Goal: Information Seeking & Learning: Learn about a topic

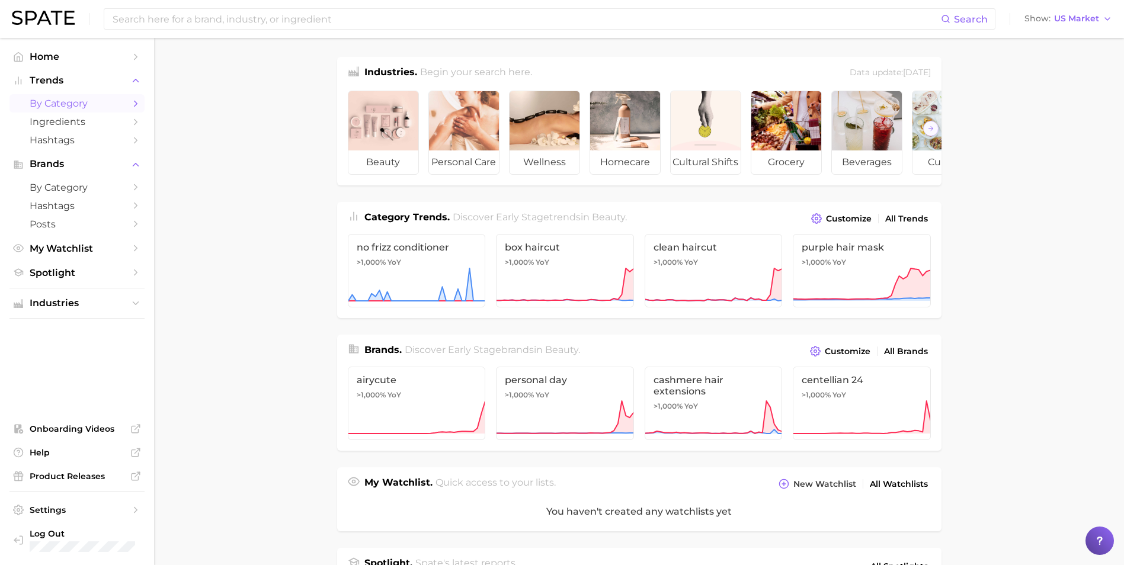
click at [97, 107] on span "by Category" at bounding box center [77, 103] width 95 height 11
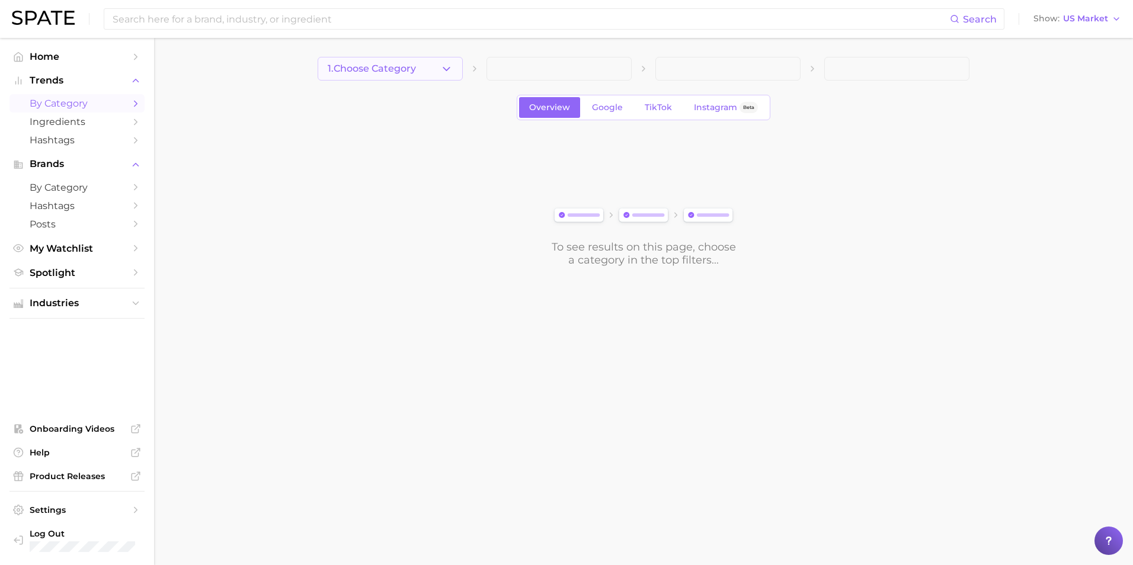
click at [401, 76] on button "1. Choose Category" at bounding box center [390, 69] width 145 height 24
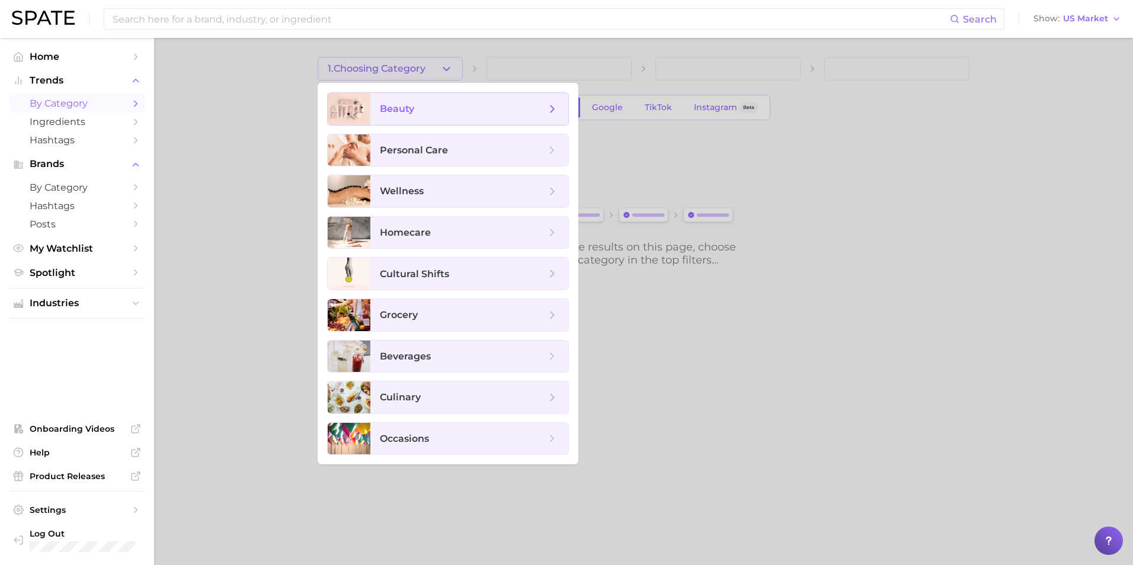
click at [402, 103] on span "beauty" at bounding box center [463, 109] width 166 height 13
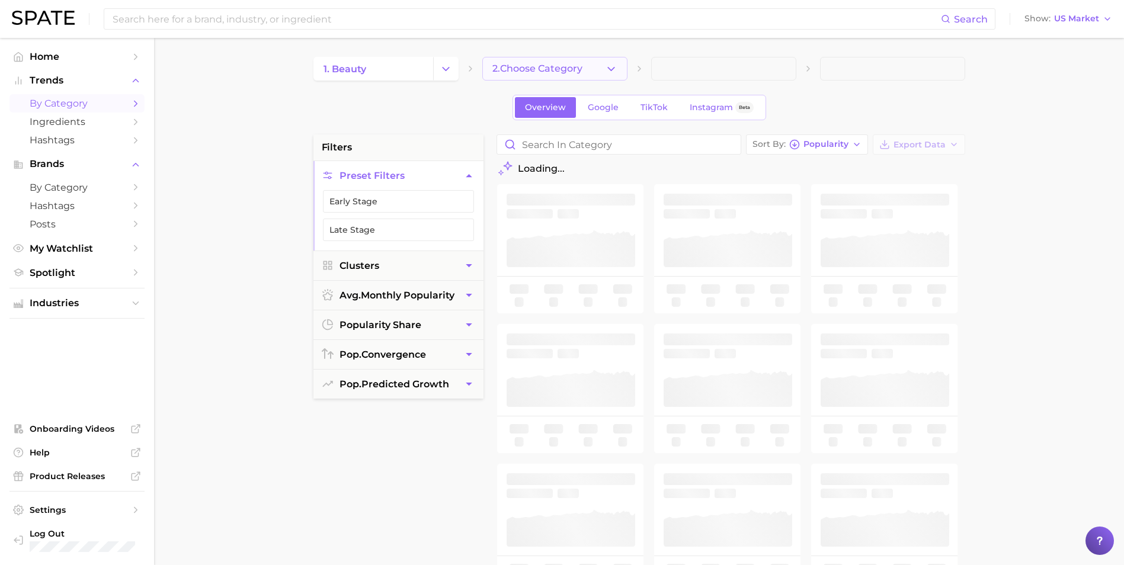
click at [564, 71] on span "2. Choose Category" at bounding box center [537, 68] width 90 height 11
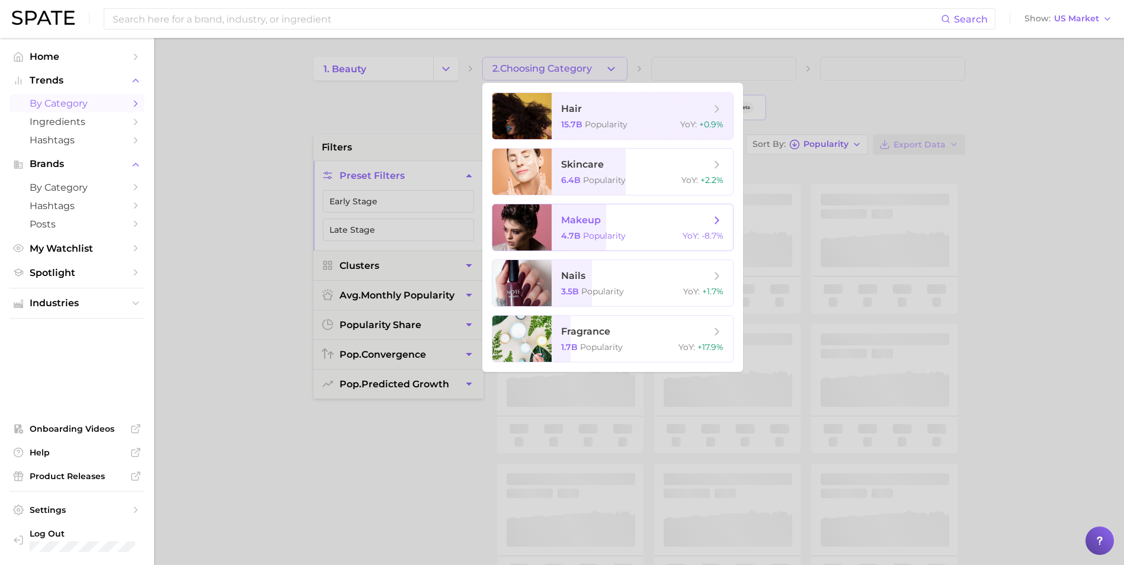
click at [626, 211] on span "makeup 4.7b Popularity YoY : -8.7%" at bounding box center [642, 227] width 181 height 46
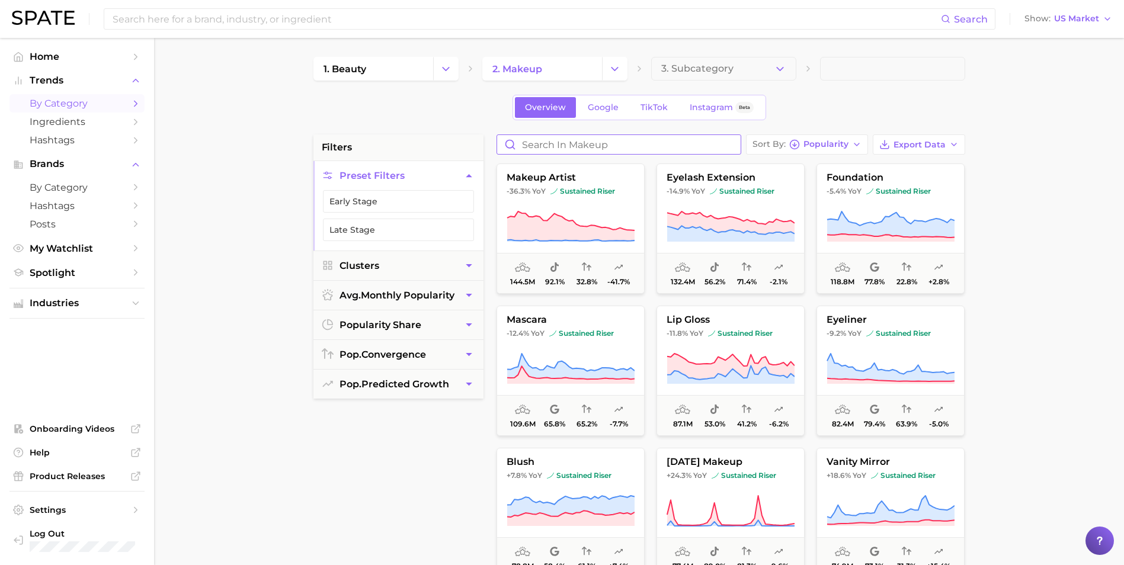
click at [625, 147] on input "Search in makeup" at bounding box center [619, 144] width 244 height 19
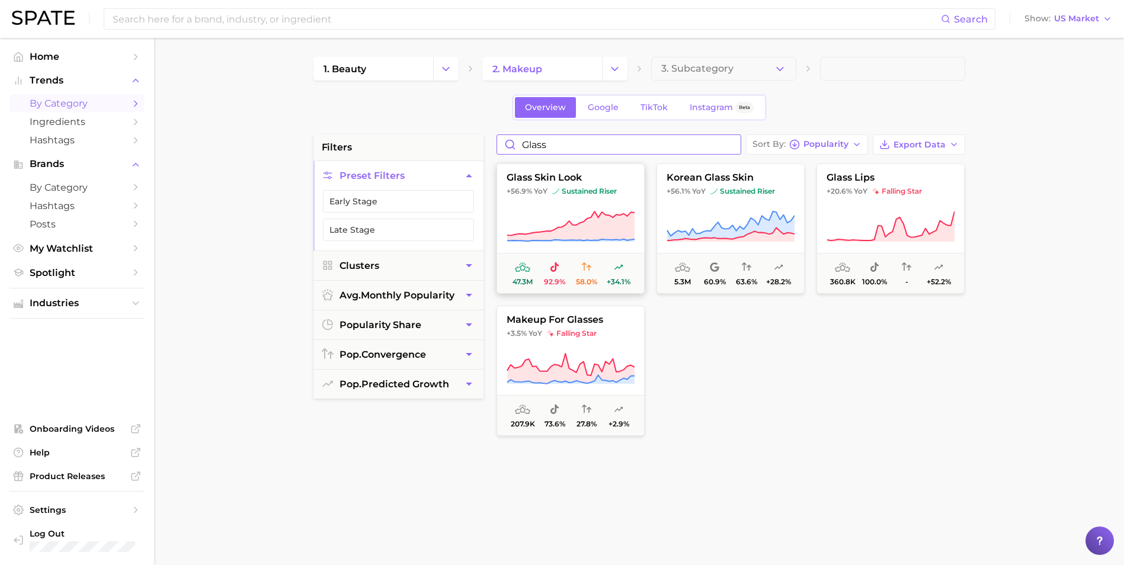
type input "glass"
click at [599, 209] on button "glass skin look +56.9% YoY sustained riser 47.3m 92.9% 58.0% +34.1%" at bounding box center [571, 229] width 148 height 130
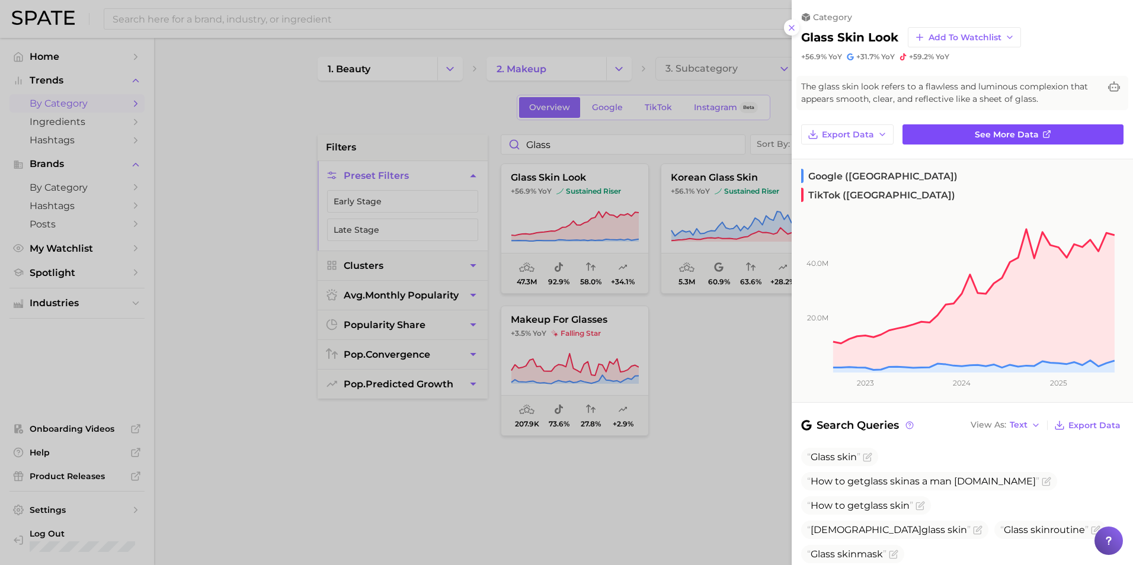
click at [1050, 133] on link "See more data" at bounding box center [1013, 134] width 221 height 20
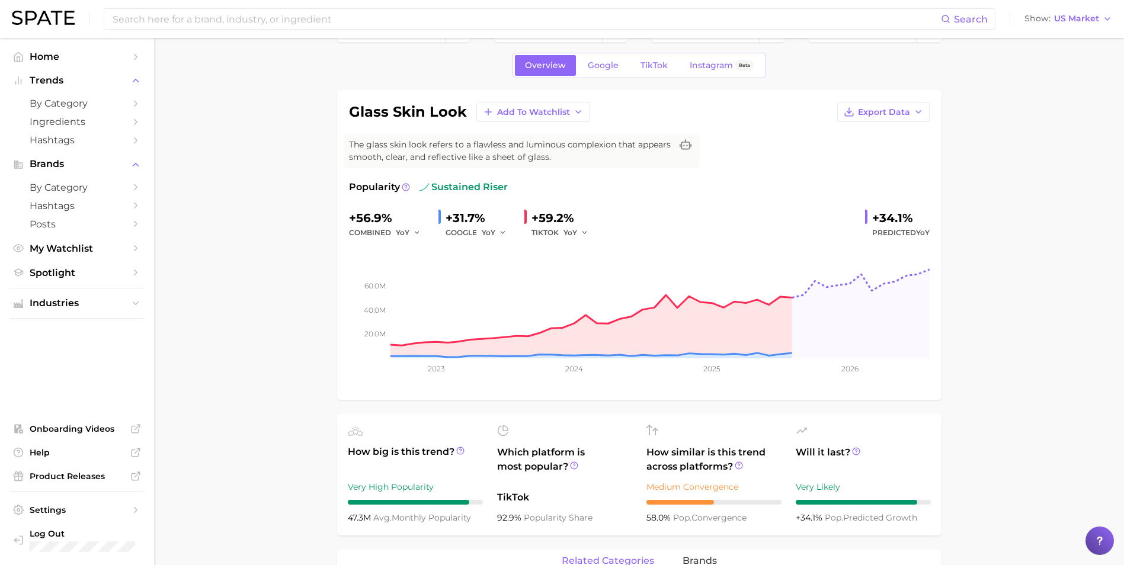
scroll to position [59, 0]
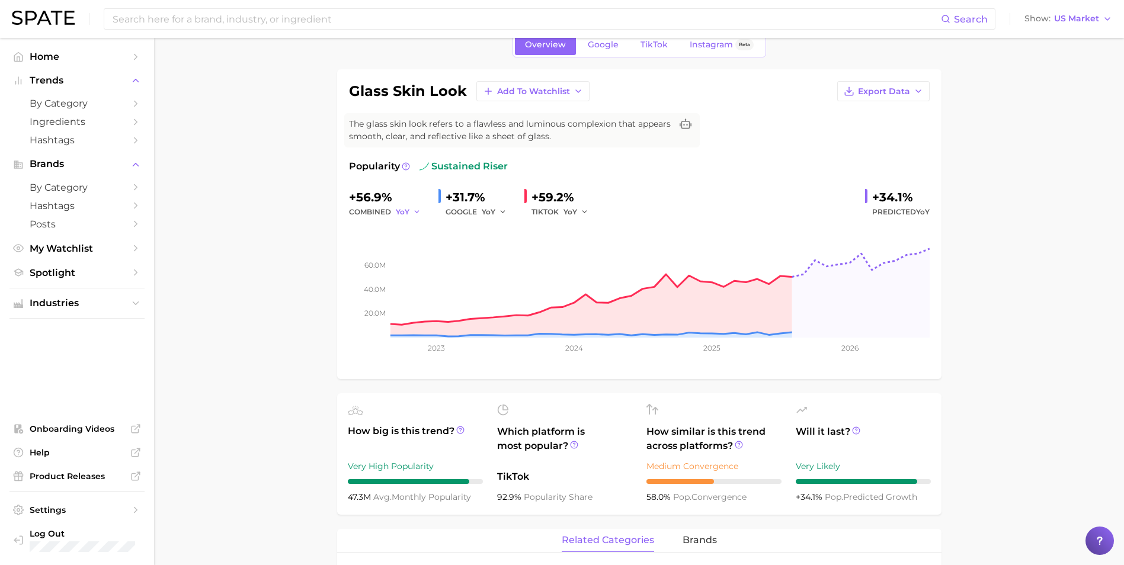
click at [409, 209] on button "YoY" at bounding box center [408, 212] width 25 height 14
drag, startPoint x: 417, startPoint y: 268, endPoint x: 415, endPoint y: 222, distance: 46.9
click at [417, 267] on button "MoM" at bounding box center [461, 273] width 130 height 21
click at [407, 208] on span "MoM" at bounding box center [405, 212] width 18 height 10
click at [420, 246] on button "QoQ" at bounding box center [461, 252] width 130 height 21
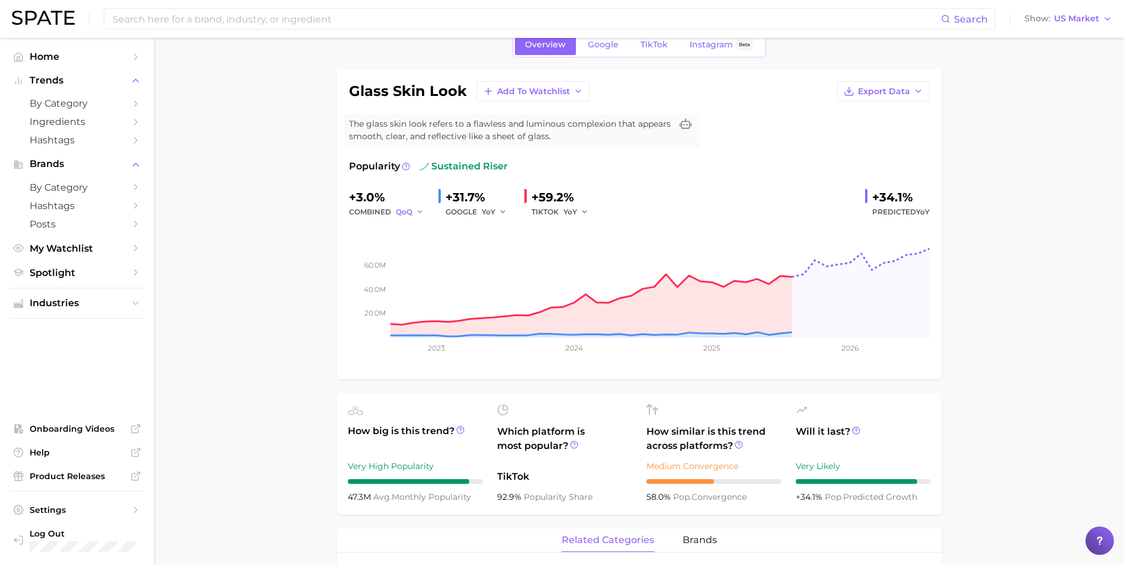
click at [410, 212] on span "QoQ" at bounding box center [404, 212] width 17 height 10
drag, startPoint x: 418, startPoint y: 230, endPoint x: 410, endPoint y: 232, distance: 8.6
click at [418, 231] on button "YoY" at bounding box center [461, 230] width 130 height 21
drag, startPoint x: 249, startPoint y: 246, endPoint x: 252, endPoint y: 240, distance: 6.9
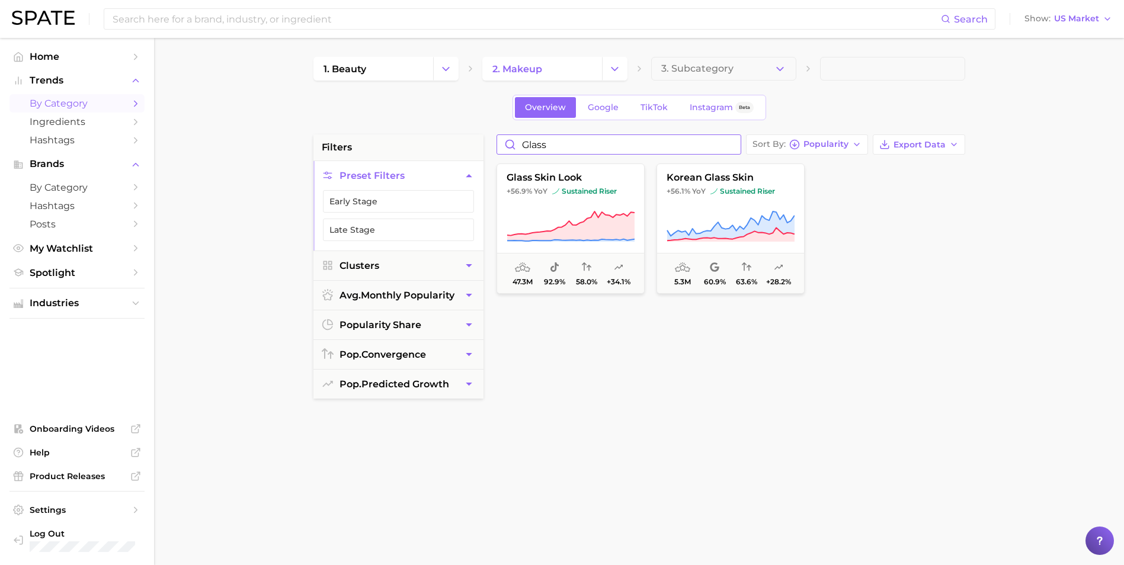
drag, startPoint x: 586, startPoint y: 148, endPoint x: 337, endPoint y: 142, distance: 249.0
click at [340, 143] on div "filters Preset Filters Early Stage Late Stage Clusters avg. monthly popularity …" at bounding box center [643, 506] width 658 height 743
type input "mature"
click at [543, 199] on button "mature skin makeup +11.5% YoY sustained riser 5.5m 94.8% 68.2% +14.3%" at bounding box center [571, 229] width 148 height 130
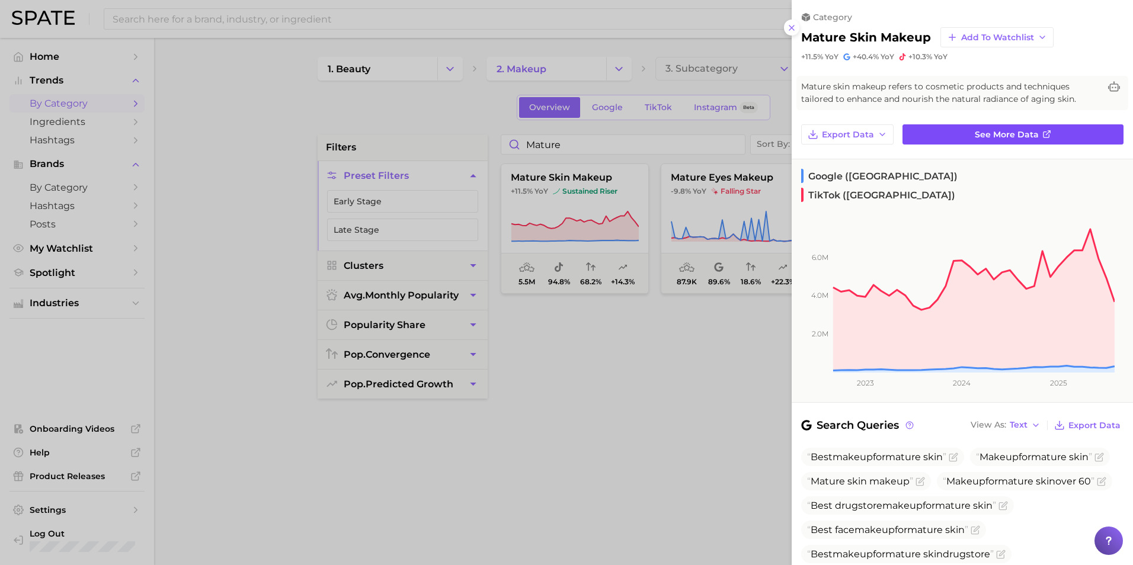
click at [1057, 133] on link "See more data" at bounding box center [1013, 134] width 221 height 20
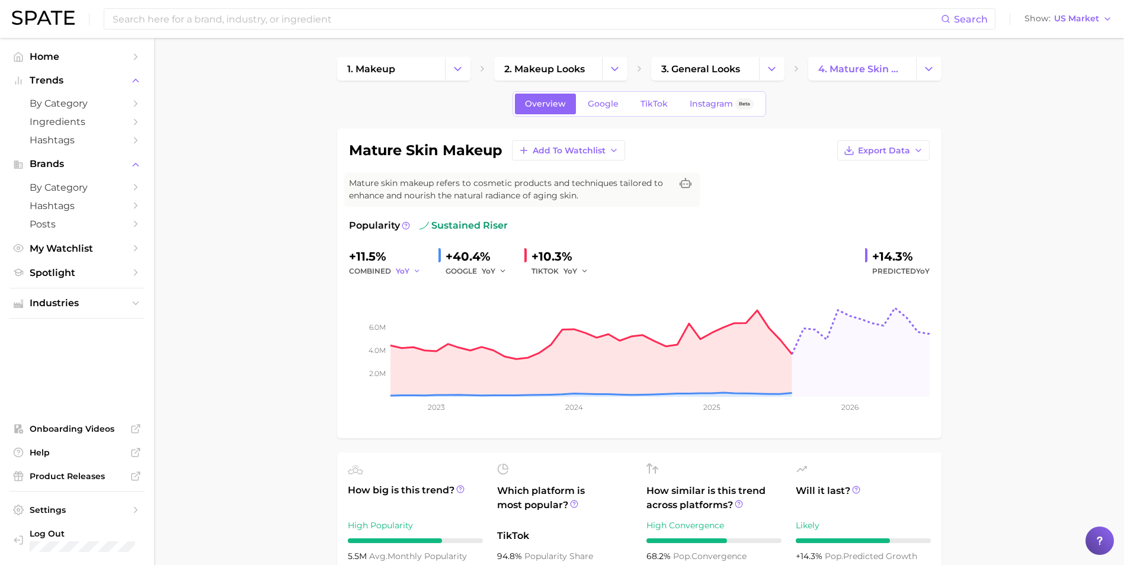
click at [409, 270] on button "YoY" at bounding box center [408, 271] width 25 height 14
click at [408, 308] on span "QoQ" at bounding box center [412, 311] width 20 height 10
click at [407, 270] on span "QoQ" at bounding box center [404, 271] width 17 height 10
click at [421, 328] on span "MoM" at bounding box center [412, 333] width 21 height 10
click at [417, 268] on icon "button" at bounding box center [421, 271] width 8 height 8
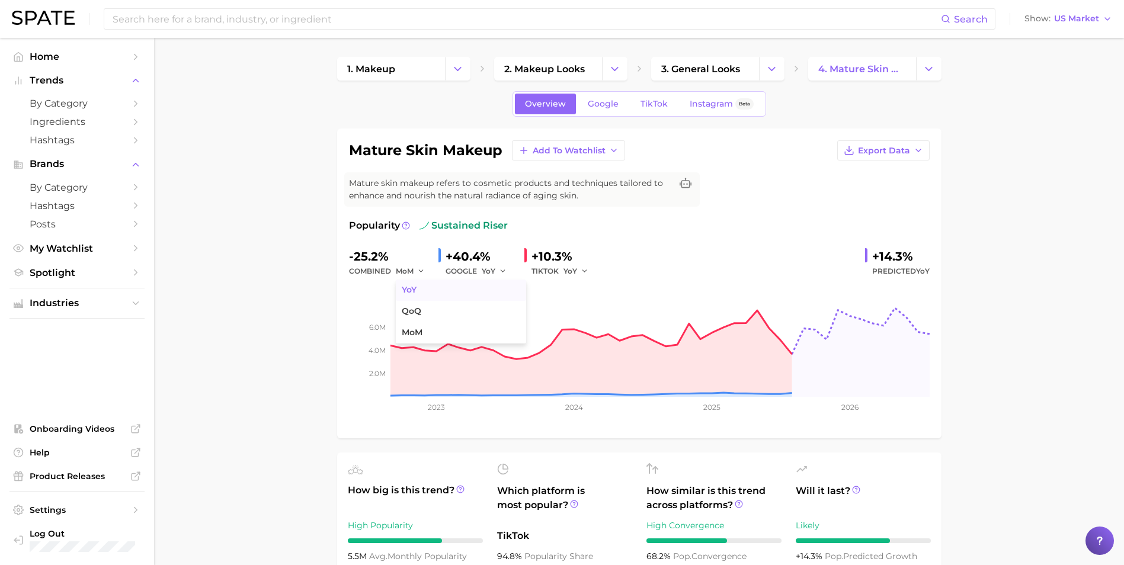
click at [423, 284] on button "YoY" at bounding box center [461, 290] width 130 height 21
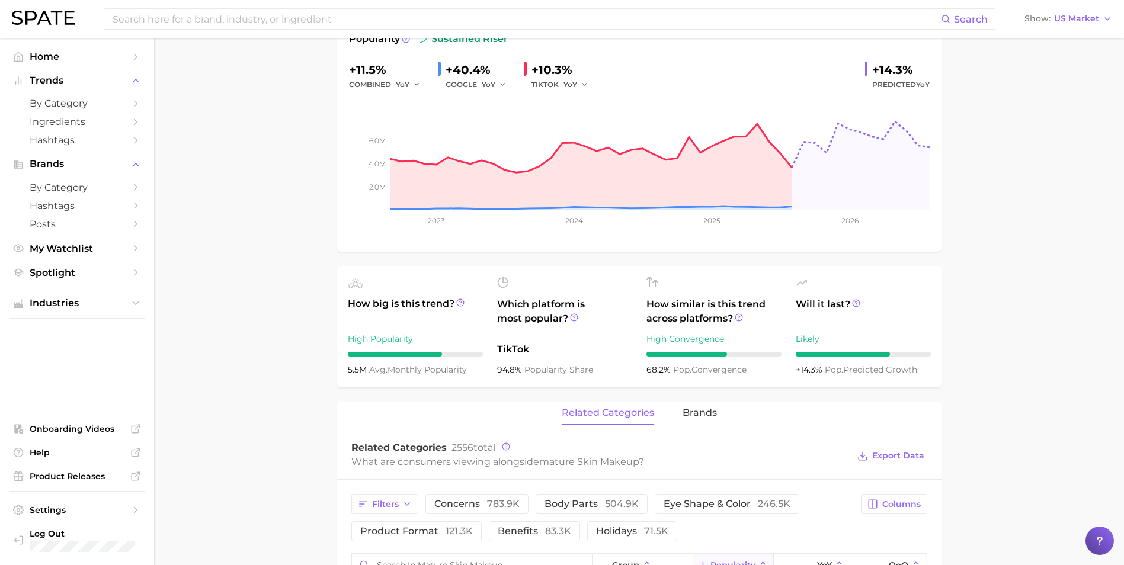
scroll to position [59, 0]
